Goal: Navigation & Orientation: Find specific page/section

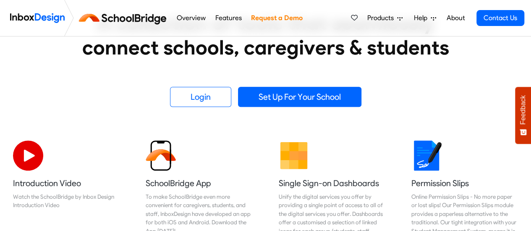
scroll to position [126, 0]
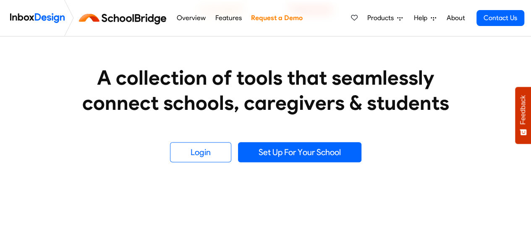
click at [449, 15] on link "About" at bounding box center [455, 18] width 23 height 17
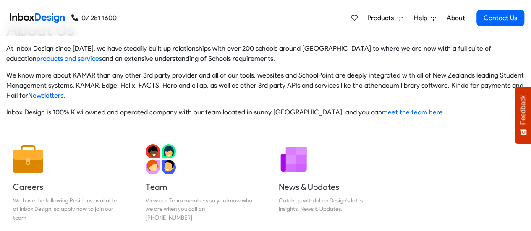
scroll to position [42, 0]
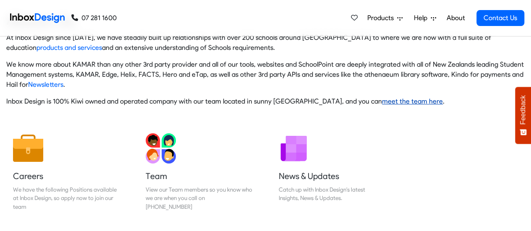
click at [391, 101] on link "meet the team here" at bounding box center [412, 101] width 61 height 8
